Goal: Task Accomplishment & Management: Manage account settings

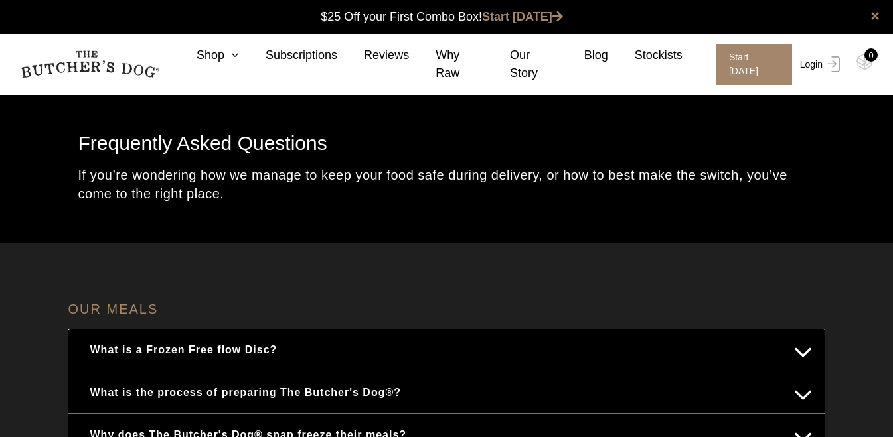
click at [810, 63] on link "Login" at bounding box center [817, 64] width 43 height 41
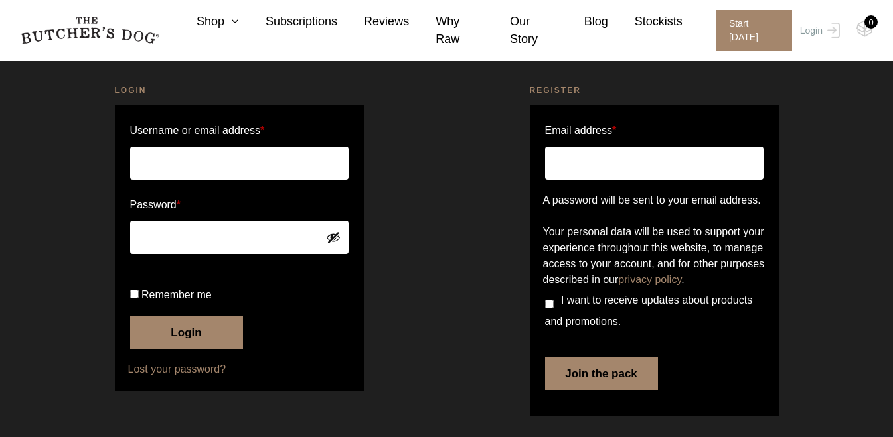
scroll to position [94, 0]
type input "[EMAIL_ADDRESS][DOMAIN_NAME]"
click at [194, 323] on button "Login" at bounding box center [186, 332] width 113 height 33
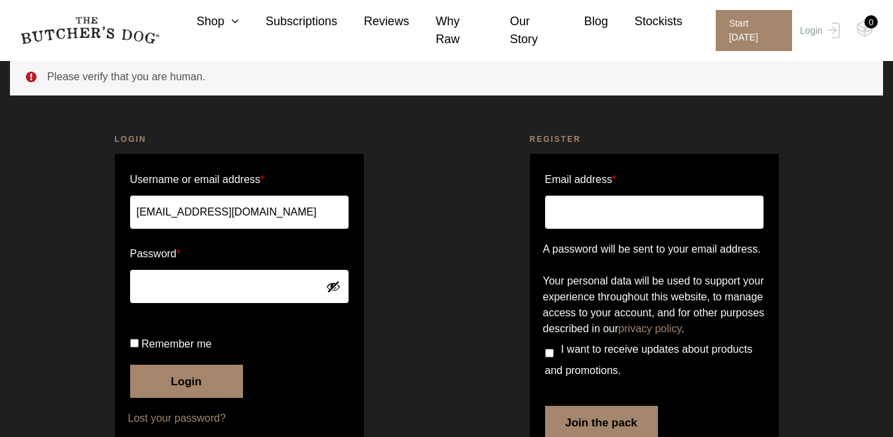
scroll to position [21, 0]
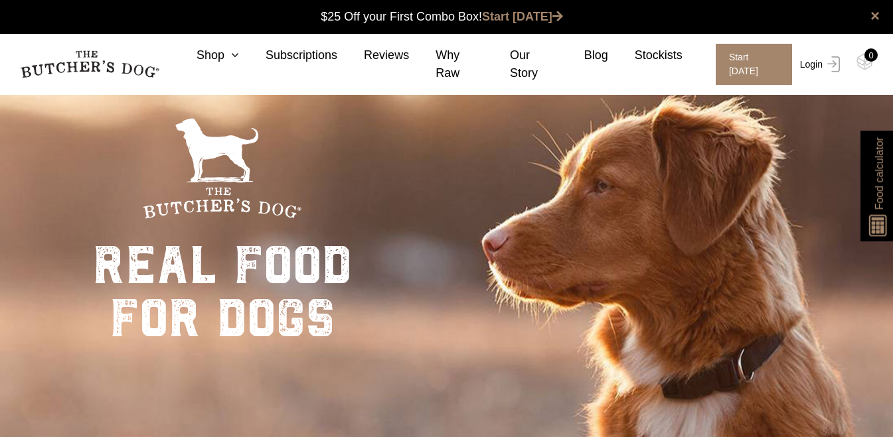
click at [811, 62] on link "Login" at bounding box center [817, 64] width 43 height 41
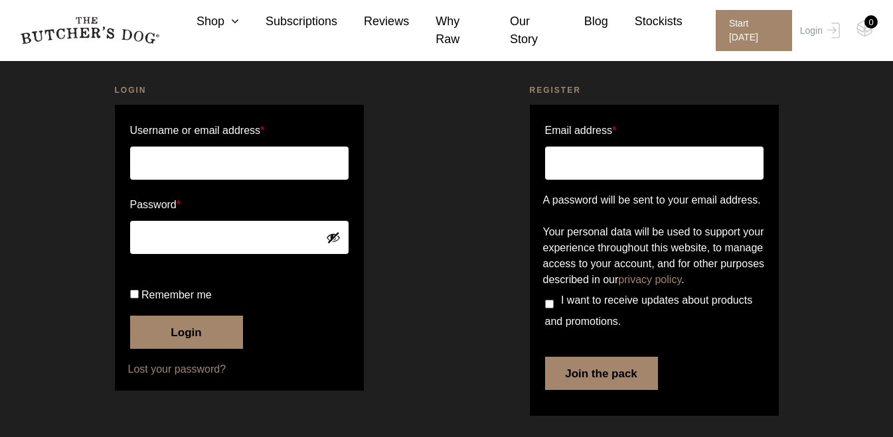
scroll to position [94, 0]
type input "[EMAIL_ADDRESS][DOMAIN_NAME]"
click at [170, 325] on button "Login" at bounding box center [186, 332] width 113 height 33
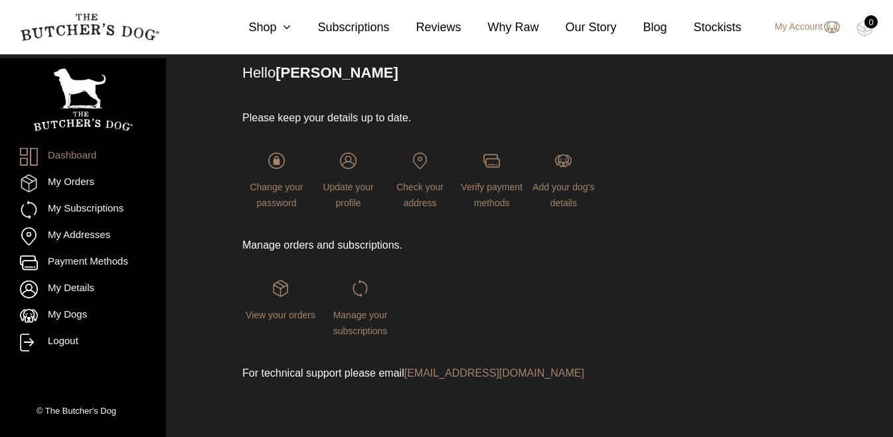
scroll to position [100, 0]
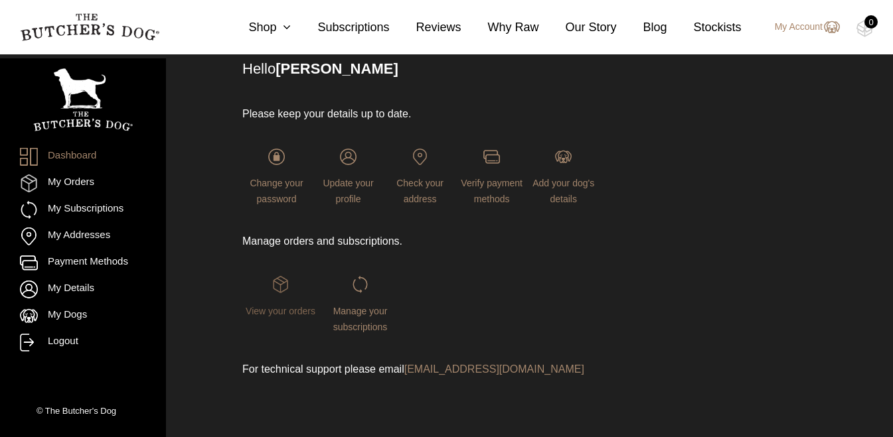
click at [285, 290] on img at bounding box center [280, 284] width 17 height 17
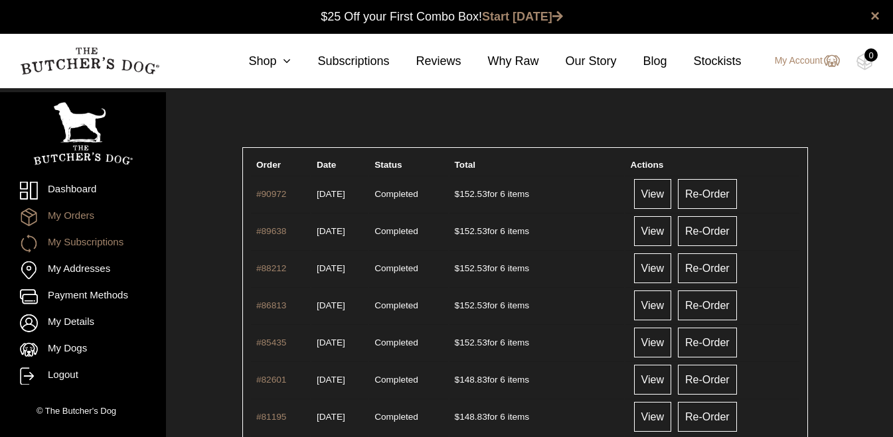
click at [79, 253] on link "My Subscriptions" at bounding box center [83, 244] width 126 height 18
